Goal: Use online tool/utility: Utilize a website feature to perform a specific function

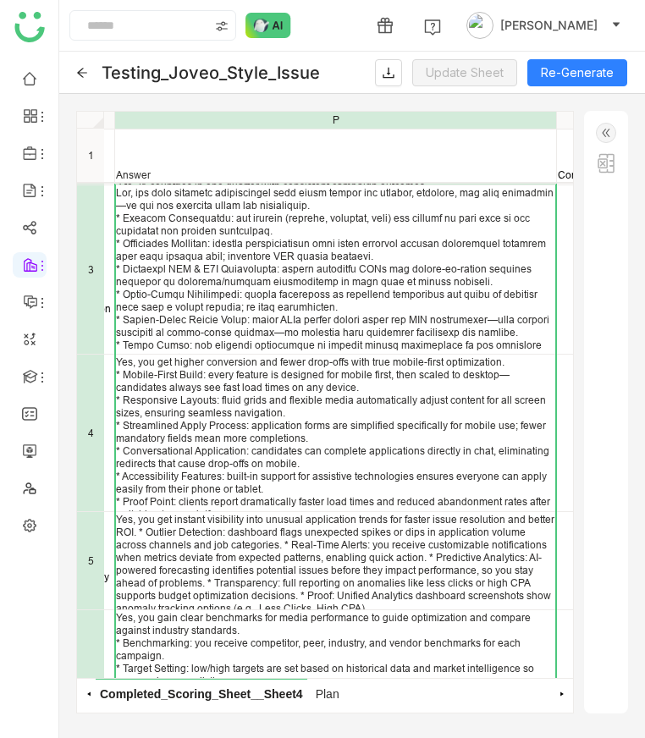
scroll to position [124, 1569]
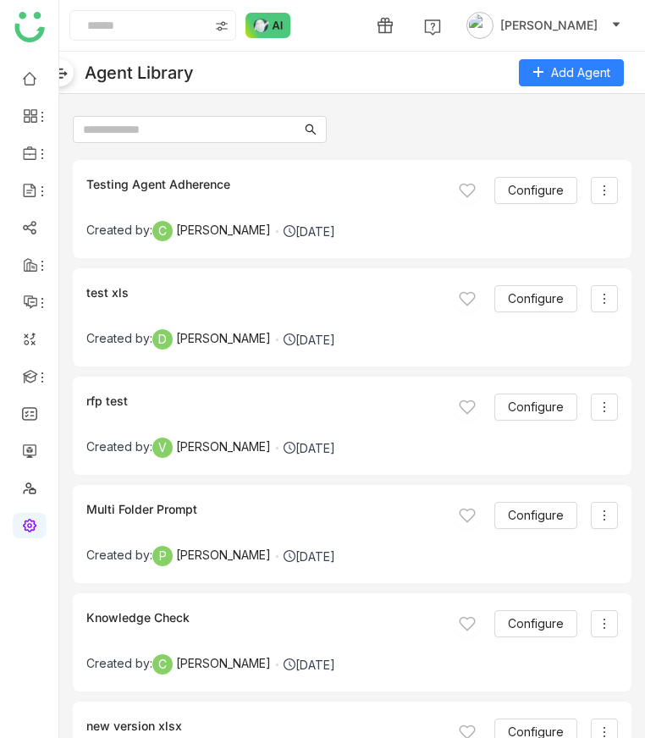
scroll to position [5692, 0]
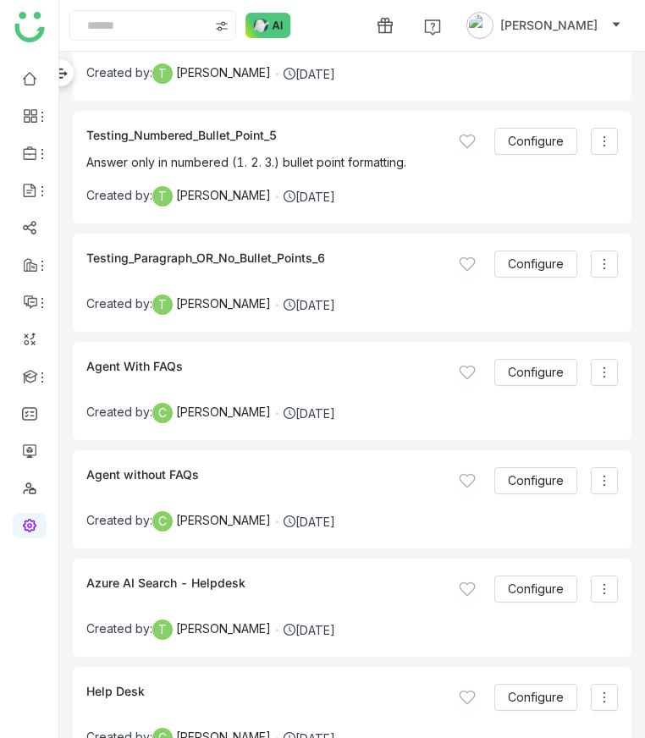
scroll to position [5704, 0]
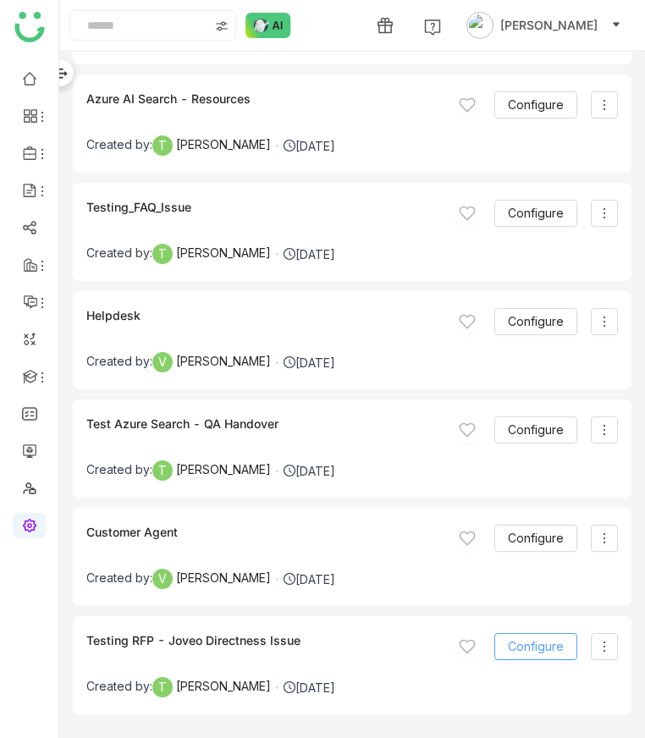
click at [527, 639] on span "Configure" at bounding box center [536, 646] width 56 height 19
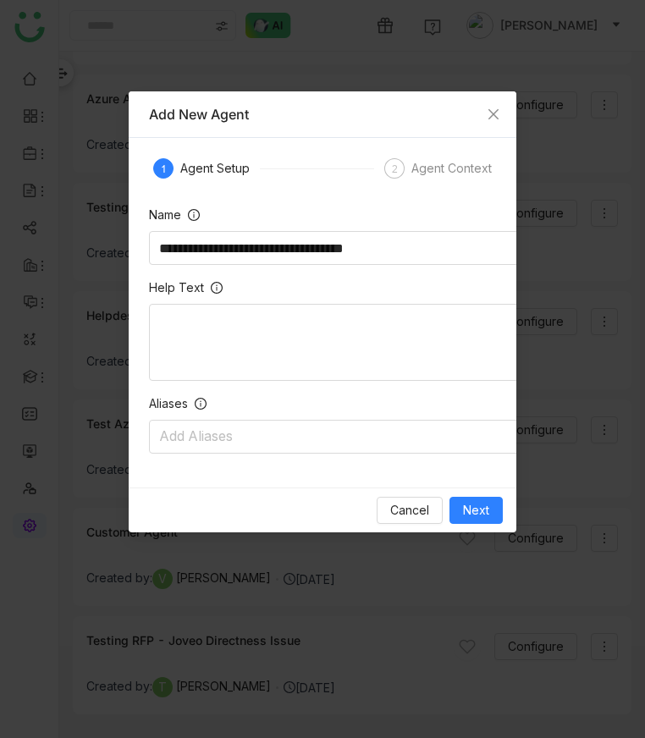
click at [419, 178] on div "Agent Context" at bounding box center [451, 168] width 80 height 20
click at [470, 515] on span "Next" at bounding box center [476, 510] width 26 height 19
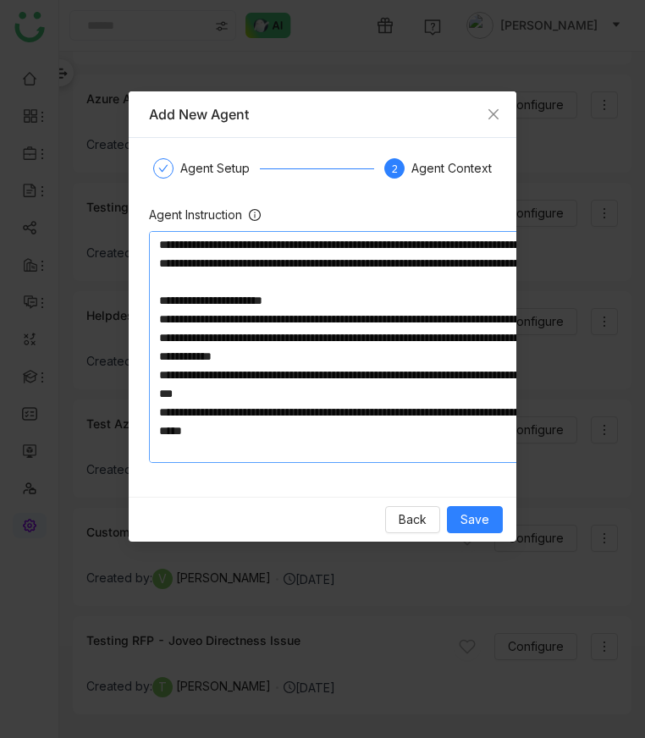
click at [285, 356] on textarea at bounding box center [403, 347] width 508 height 232
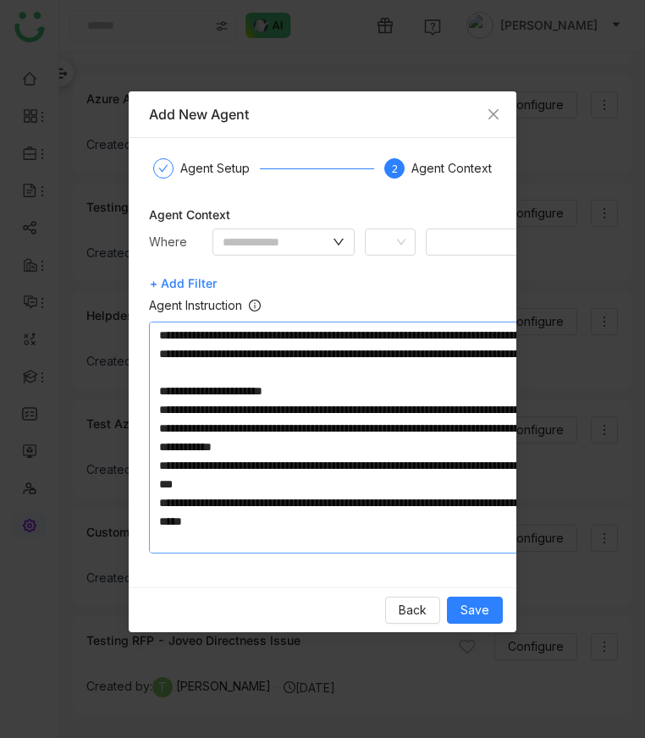
click at [317, 422] on textarea at bounding box center [403, 438] width 508 height 232
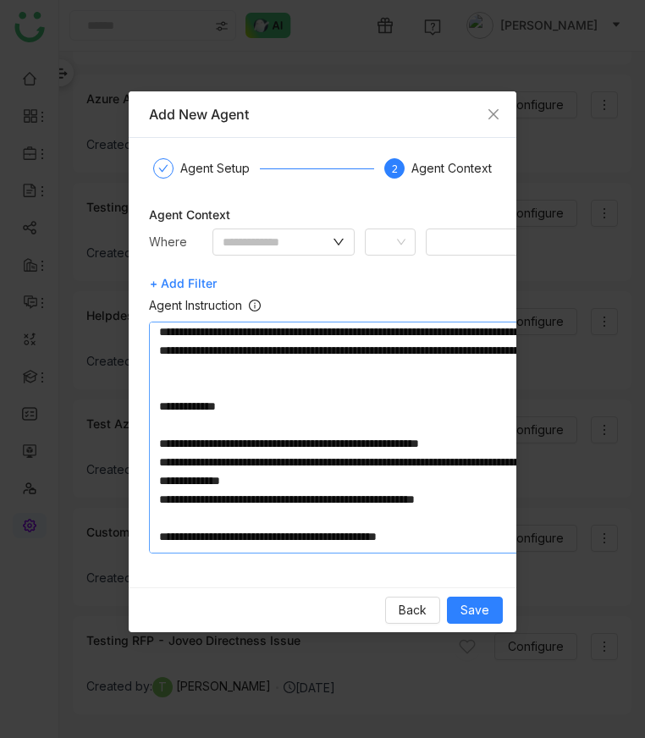
scroll to position [323, 0]
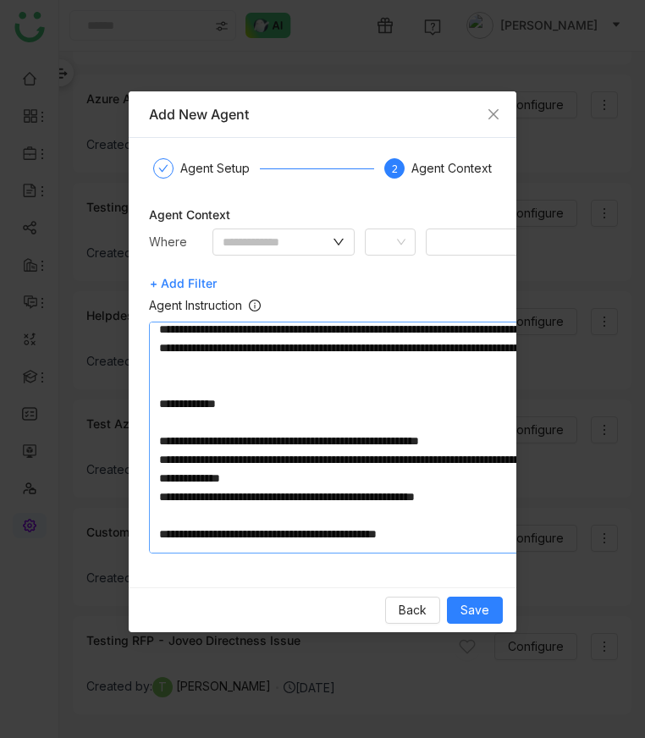
click at [190, 488] on textarea at bounding box center [403, 438] width 508 height 232
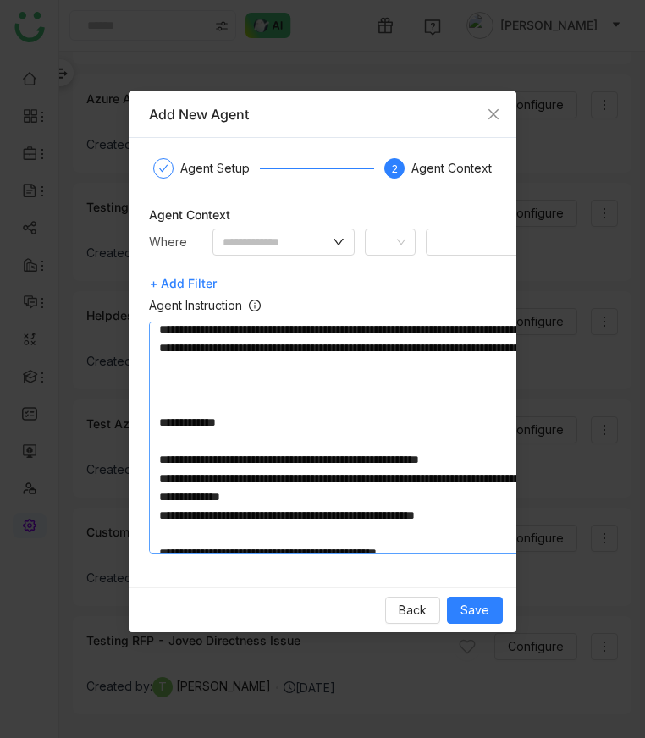
paste textarea "**********"
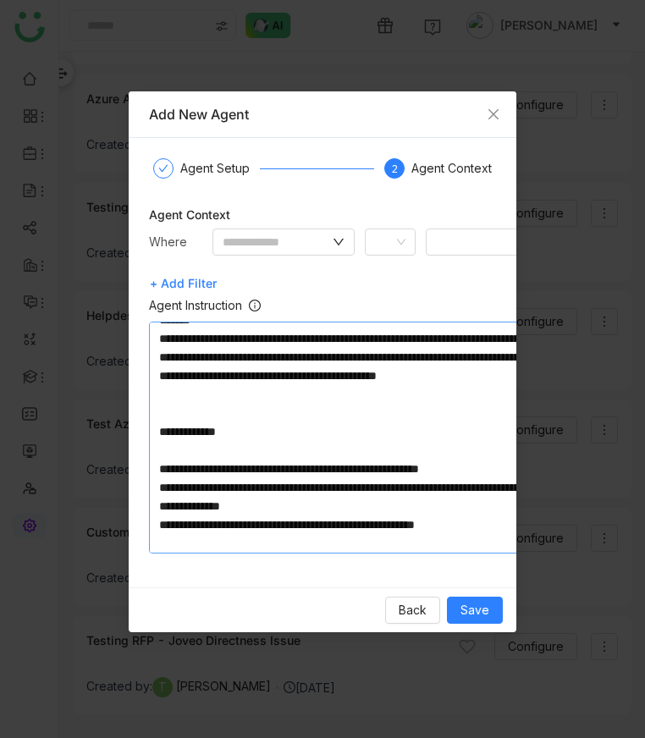
scroll to position [466, 0]
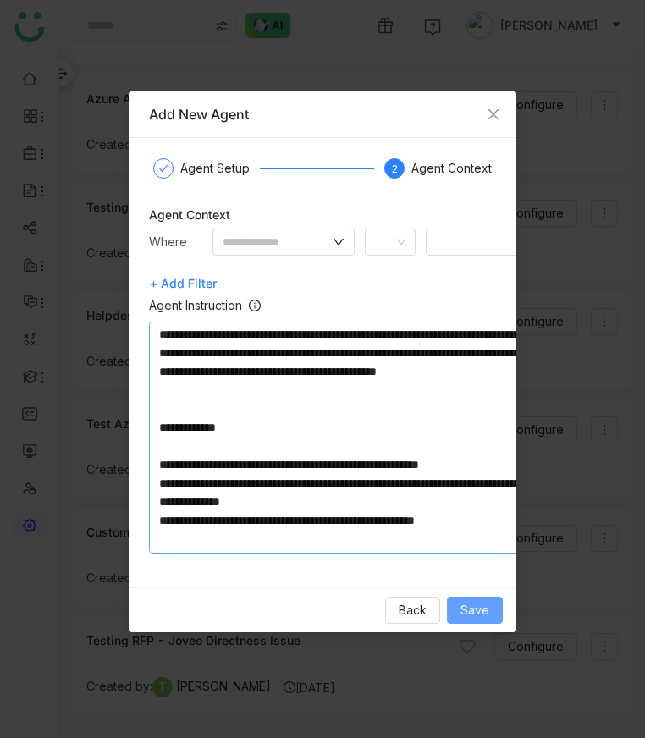
type textarea "**********"
click at [485, 614] on span "Save" at bounding box center [474, 610] width 29 height 19
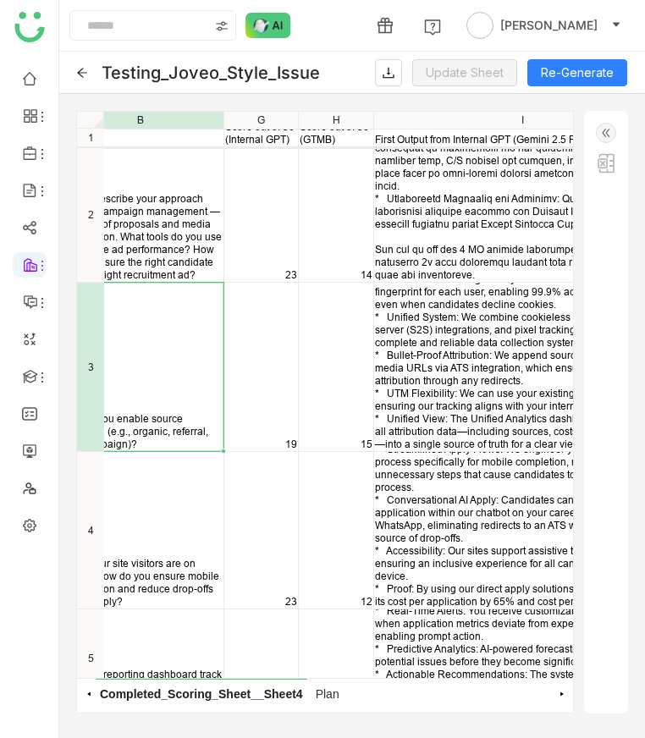
scroll to position [0, 122]
click at [613, 135] on img at bounding box center [606, 133] width 20 height 20
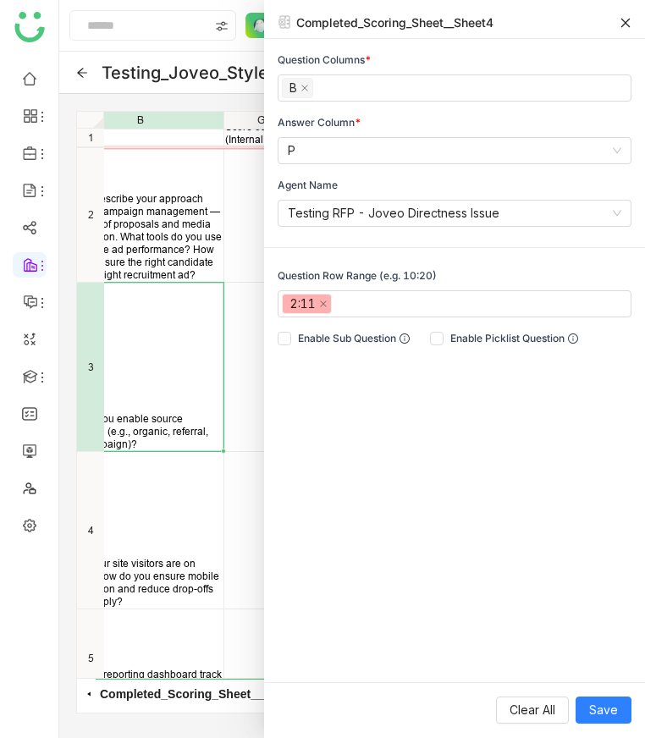
click at [627, 19] on icon at bounding box center [625, 22] width 9 height 9
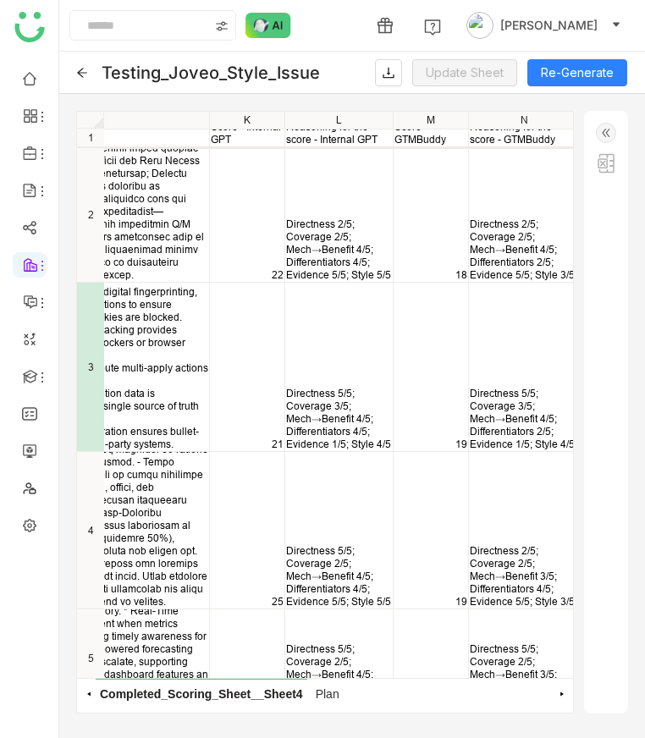
scroll to position [0, 874]
click at [560, 71] on button "Re-Generate" at bounding box center [577, 72] width 100 height 27
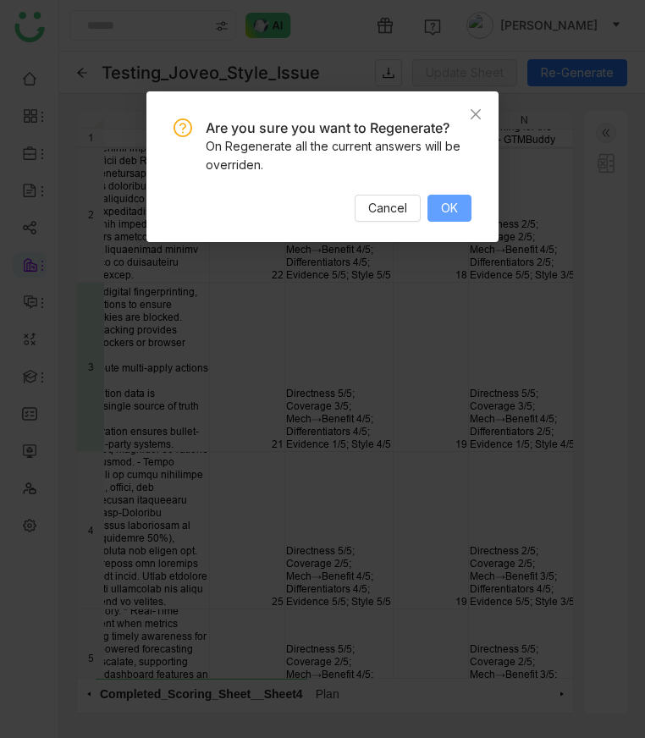
click at [440, 220] on button "OK" at bounding box center [449, 208] width 44 height 27
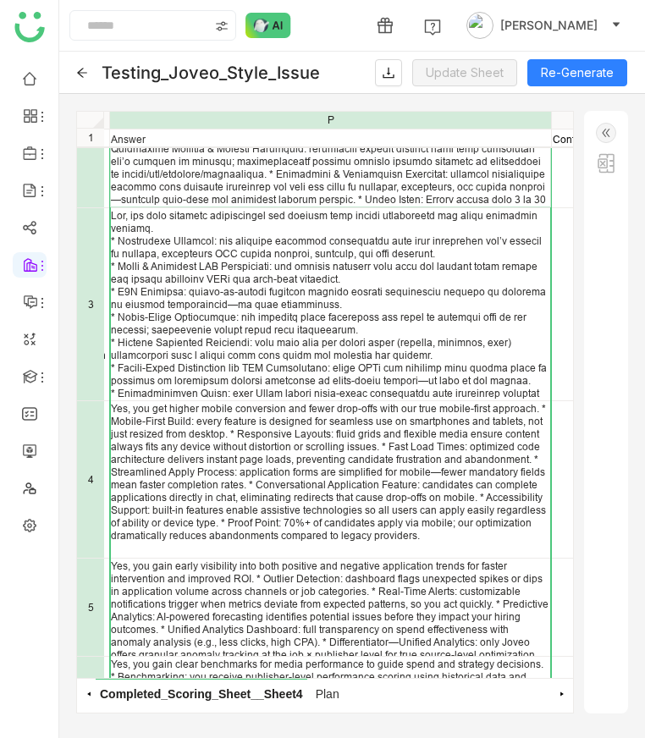
scroll to position [149, 1530]
drag, startPoint x: 276, startPoint y: 278, endPoint x: 268, endPoint y: 737, distance: 458.8
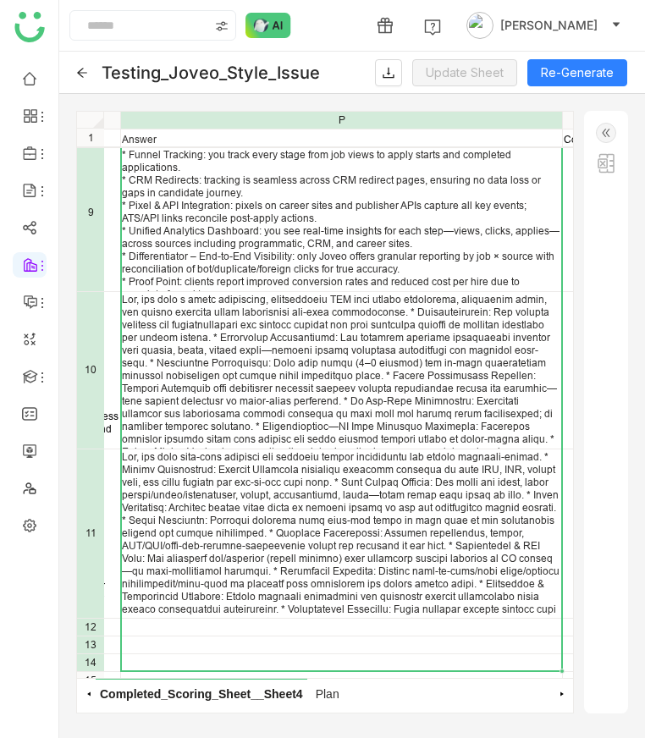
scroll to position [1069, 1519]
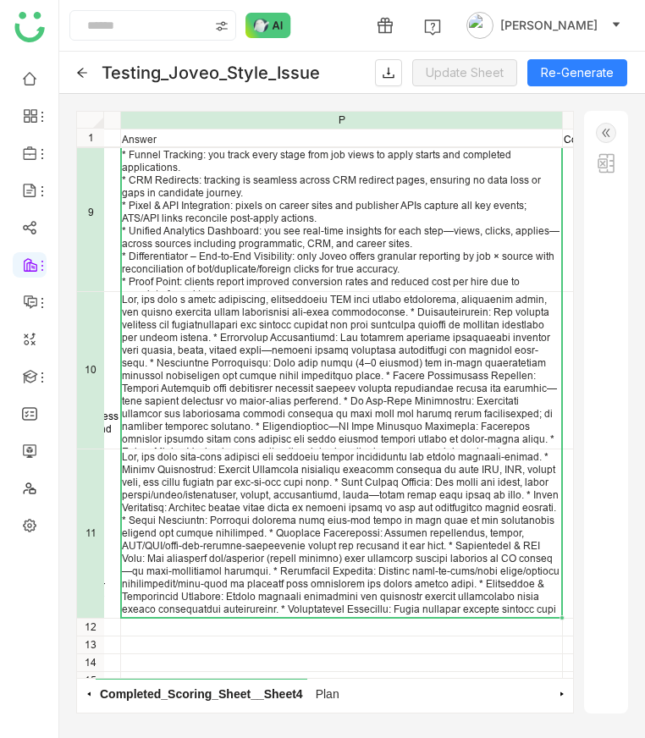
click at [298, 400] on div "Tie Yes, you gain full visibility into the entire application funnel for better…" at bounding box center [325, 412] width 496 height 532
